Goal: Task Accomplishment & Management: Manage account settings

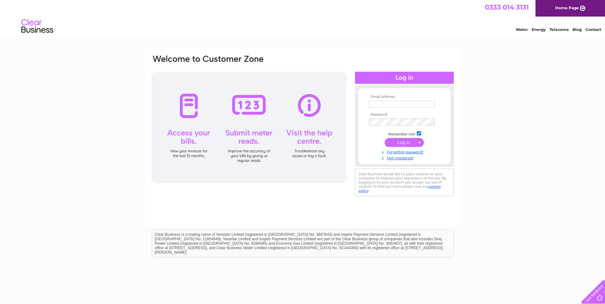
type input "highmeresautos@hotmail.co.uk"
click at [403, 141] on input "submit" at bounding box center [404, 142] width 39 height 9
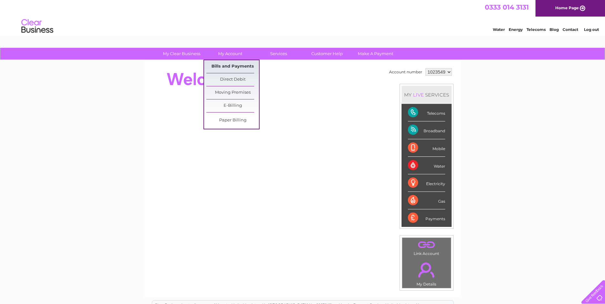
click at [233, 66] on link "Bills and Payments" at bounding box center [232, 66] width 53 height 13
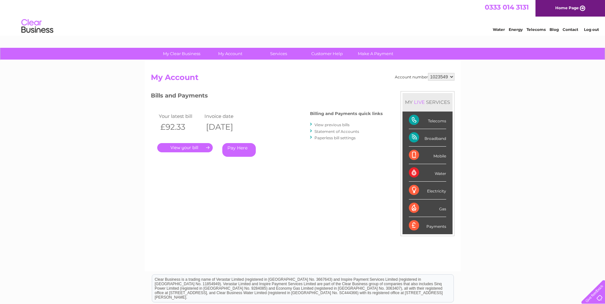
click at [192, 148] on link "." at bounding box center [184, 147] width 55 height 9
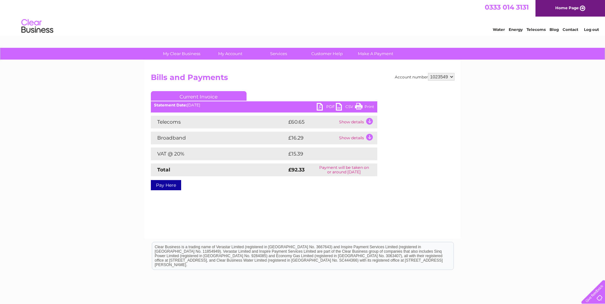
click at [357, 121] on td "Show details" at bounding box center [357, 122] width 40 height 13
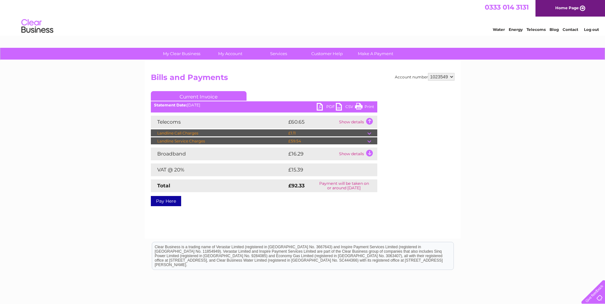
click at [370, 121] on td "Show details" at bounding box center [357, 122] width 40 height 13
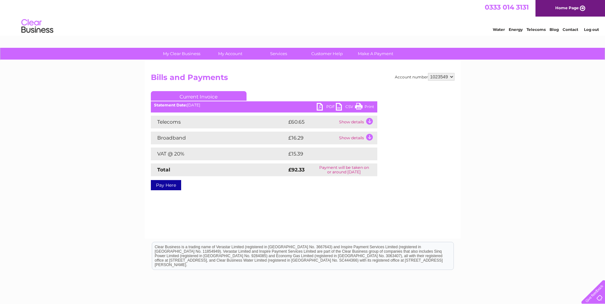
drag, startPoint x: 369, startPoint y: 106, endPoint x: 49, endPoint y: 28, distance: 329.6
click at [369, 106] on link "Print" at bounding box center [364, 107] width 19 height 9
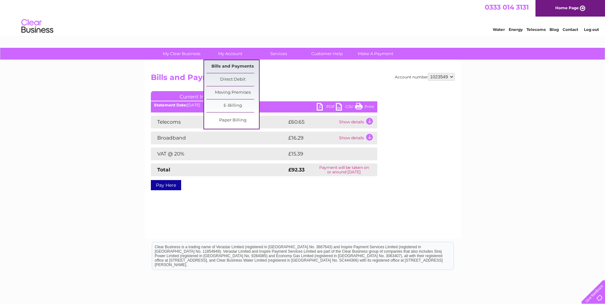
click at [231, 66] on link "Bills and Payments" at bounding box center [232, 66] width 53 height 13
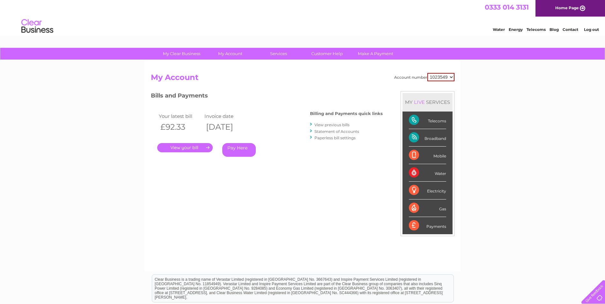
click at [330, 124] on link "View previous bills" at bounding box center [331, 124] width 35 height 5
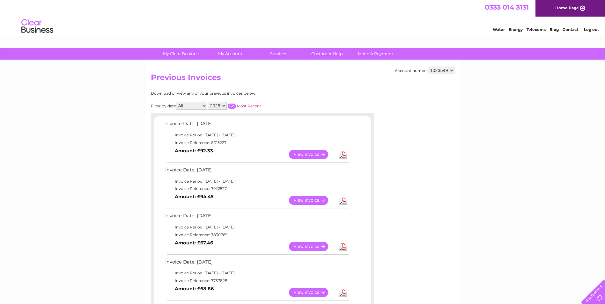
click at [593, 29] on link "Log out" at bounding box center [591, 29] width 15 height 5
